Goal: Task Accomplishment & Management: Use online tool/utility

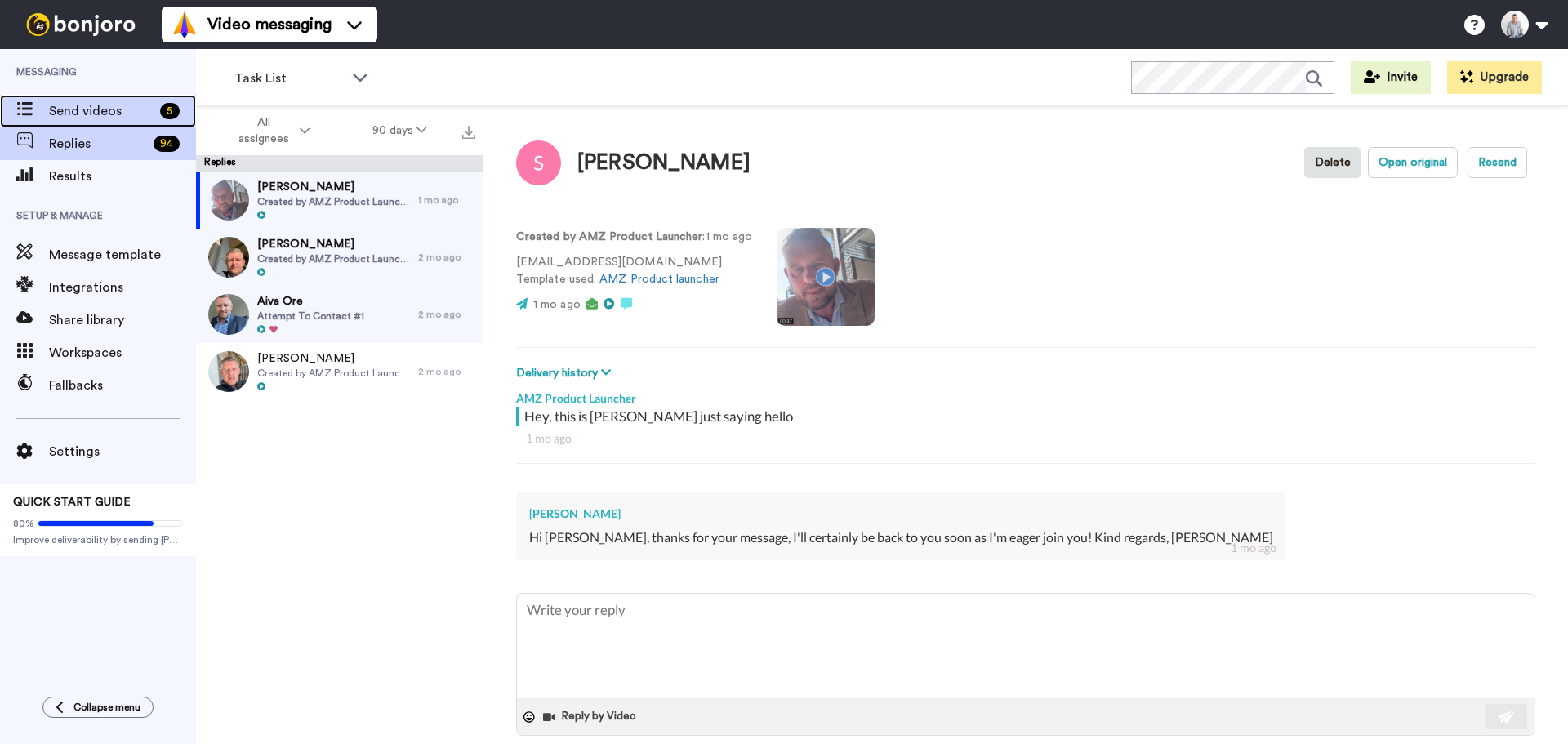
click at [75, 109] on span "Send videos" at bounding box center [102, 111] width 104 height 19
